Goal: Task Accomplishment & Management: Manage account settings

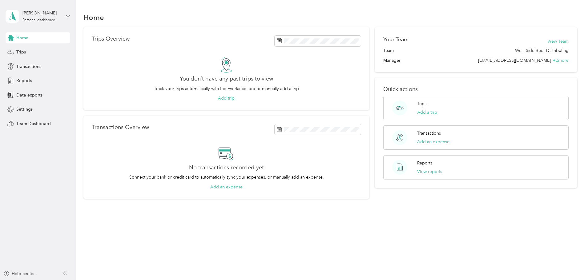
click at [67, 18] on icon at bounding box center [68, 16] width 4 height 4
click at [43, 48] on div "Team dashboard" at bounding box center [27, 50] width 33 height 6
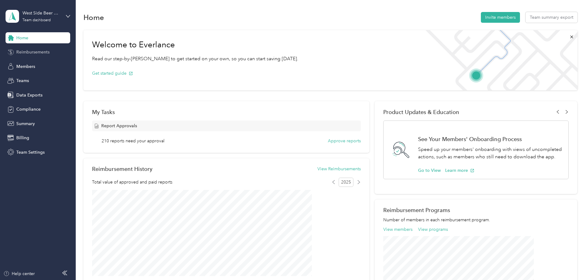
click at [39, 50] on span "Reimbursements" at bounding box center [32, 52] width 33 height 6
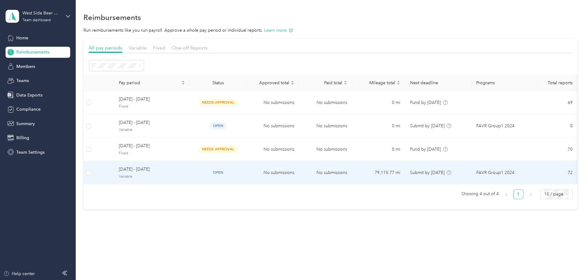
click at [182, 168] on span "[DATE] - [DATE]" at bounding box center [152, 169] width 66 height 7
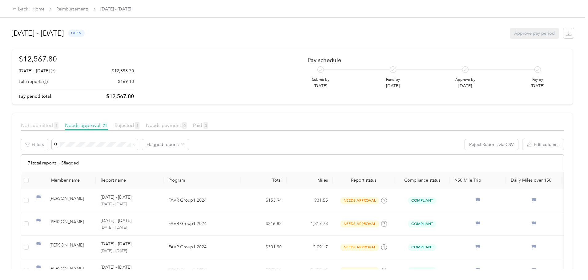
click at [58, 124] on span "Not submitted 1" at bounding box center [40, 125] width 38 height 6
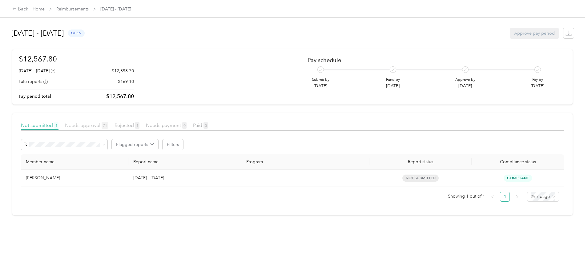
click at [108, 123] on span "Needs approval 71" at bounding box center [86, 125] width 43 height 6
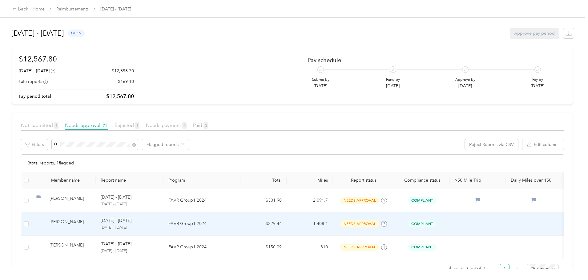
click at [91, 221] on div "[PERSON_NAME]" at bounding box center [70, 224] width 41 height 11
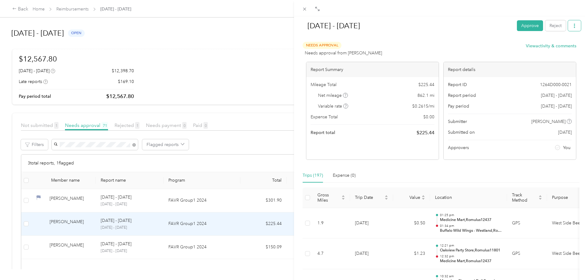
click at [572, 26] on icon "button" at bounding box center [574, 26] width 4 height 4
click at [553, 48] on span "Download" at bounding box center [552, 48] width 20 height 6
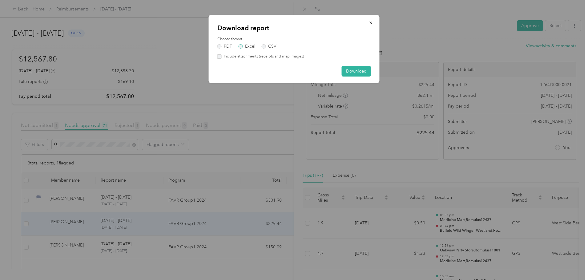
click at [250, 45] on label "Excel" at bounding box center [246, 46] width 17 height 4
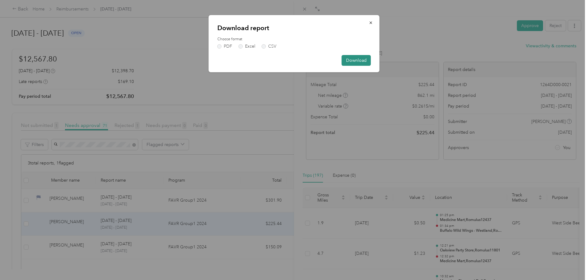
click at [356, 61] on button "Download" at bounding box center [356, 60] width 29 height 11
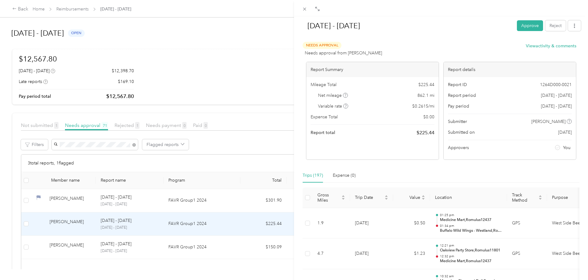
click at [132, 146] on div "[DATE] - [DATE] Approve Reject Needs Approval Needs approval from [PERSON_NAME]…" at bounding box center [294, 140] width 588 height 280
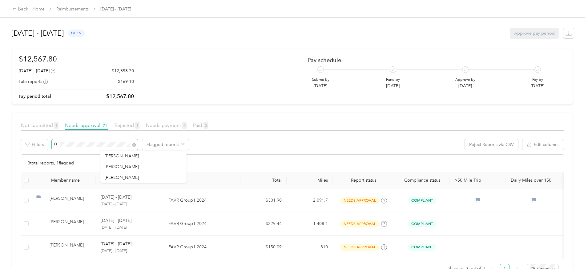
drag, startPoint x: 126, startPoint y: 146, endPoint x: 75, endPoint y: 139, distance: 51.6
click at [75, 139] on div "Not submitted 1 Needs approval 71 Rejected 1 Needs payment 0 Paid 0 Filters Fla…" at bounding box center [292, 201] width 543 height 158
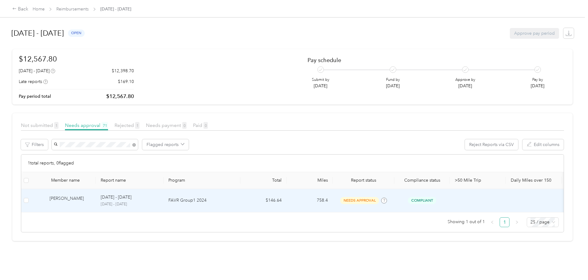
click at [91, 200] on div "[PERSON_NAME]" at bounding box center [70, 200] width 41 height 11
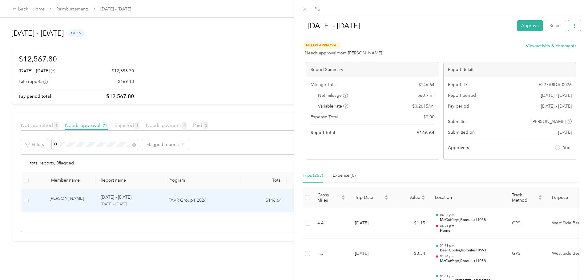
click at [572, 24] on icon "button" at bounding box center [574, 26] width 4 height 4
click at [551, 46] on span "Download" at bounding box center [552, 48] width 20 height 6
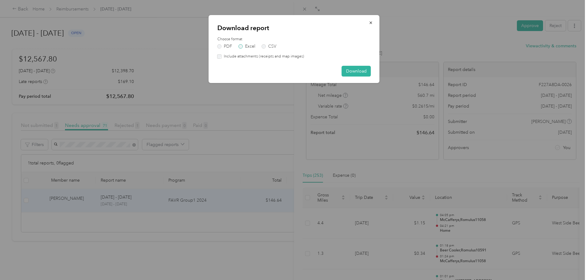
click at [252, 46] on label "Excel" at bounding box center [246, 46] width 17 height 4
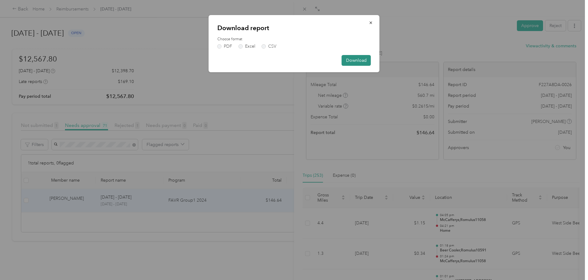
click at [360, 60] on button "Download" at bounding box center [356, 60] width 29 height 11
